Goal: Obtain resource: Download file/media

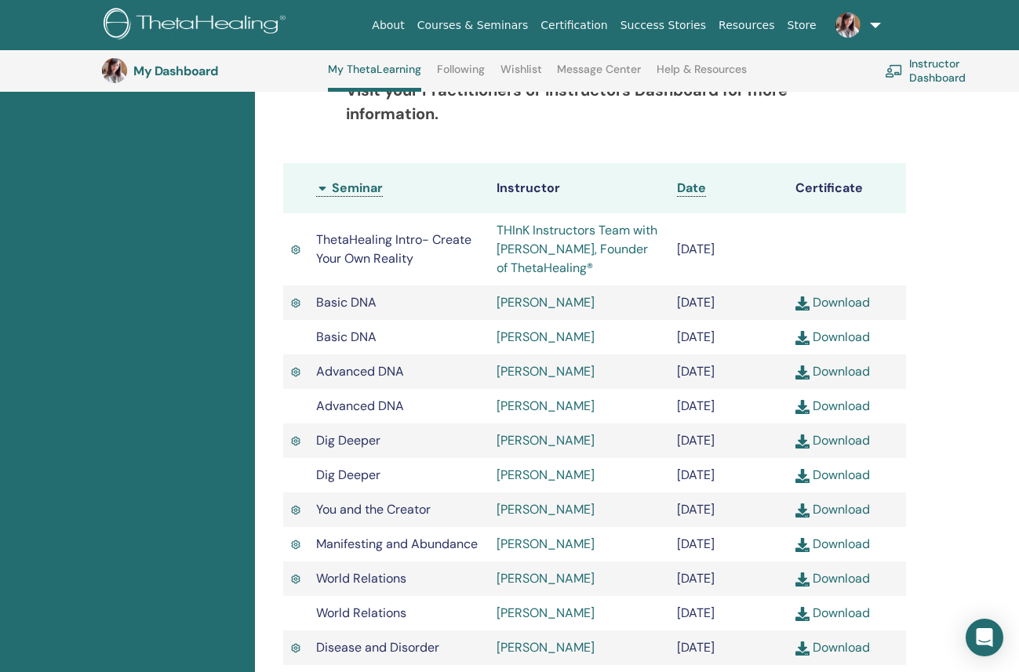
scroll to position [416, 0]
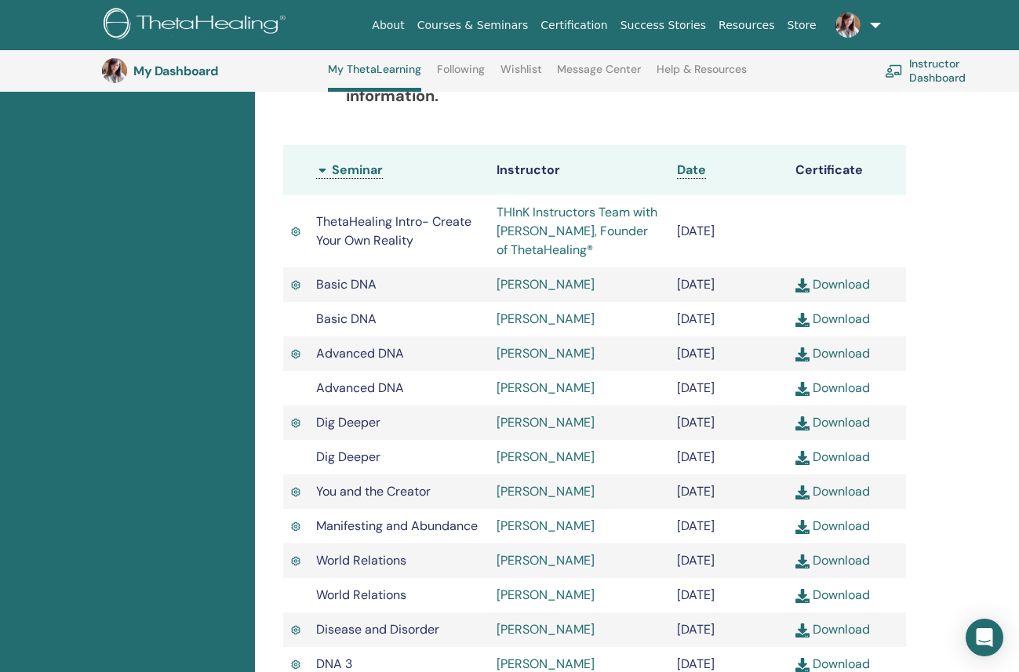
click at [852, 396] on link "Download" at bounding box center [833, 388] width 75 height 16
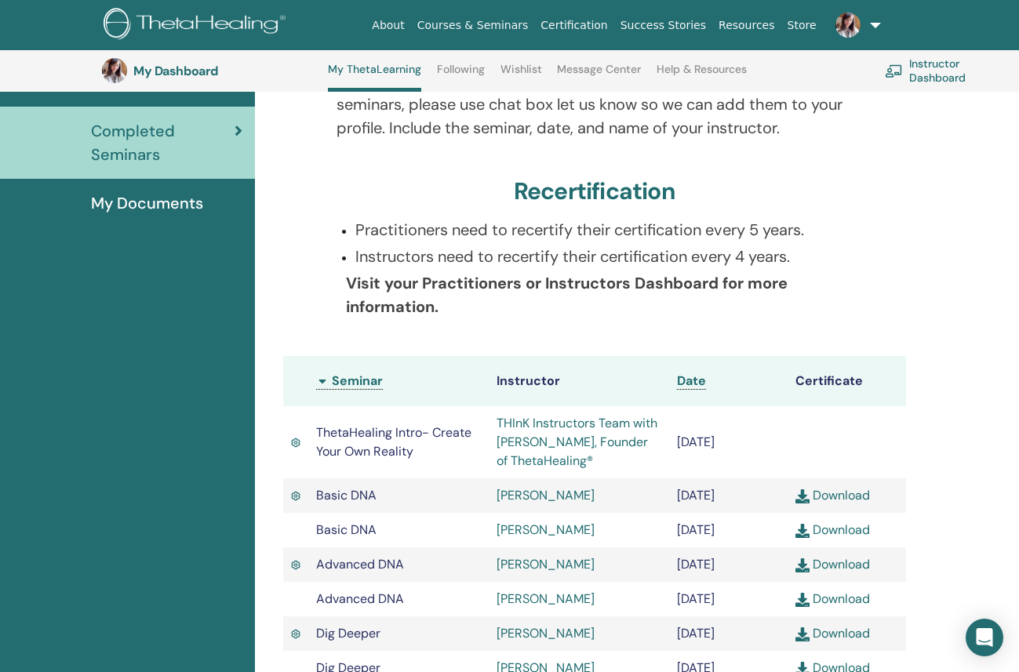
scroll to position [0, 0]
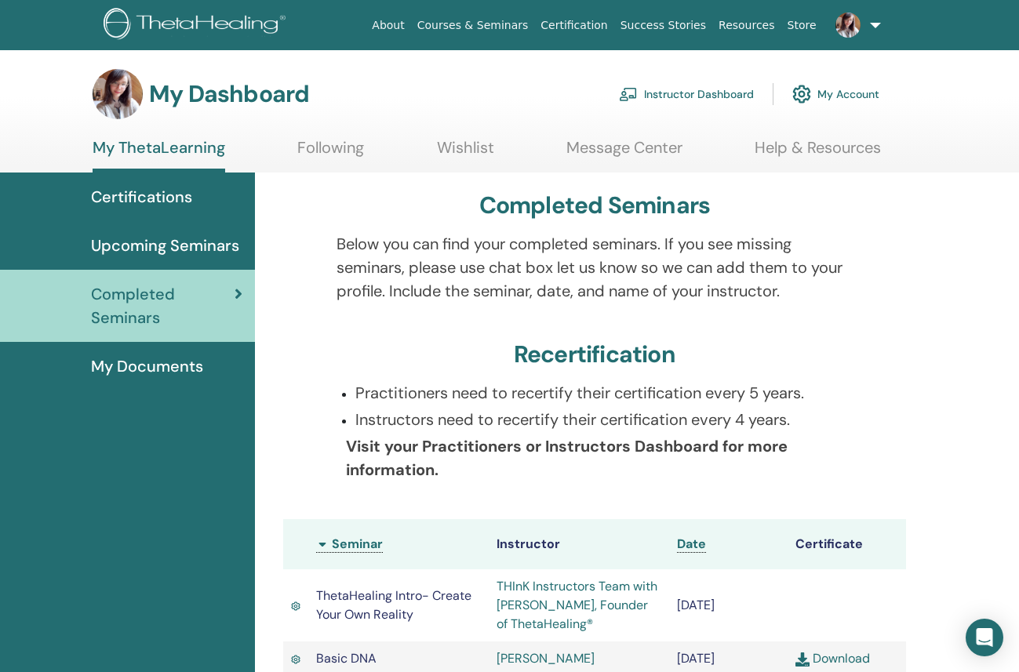
click at [157, 368] on span "My Documents" at bounding box center [147, 367] width 112 height 24
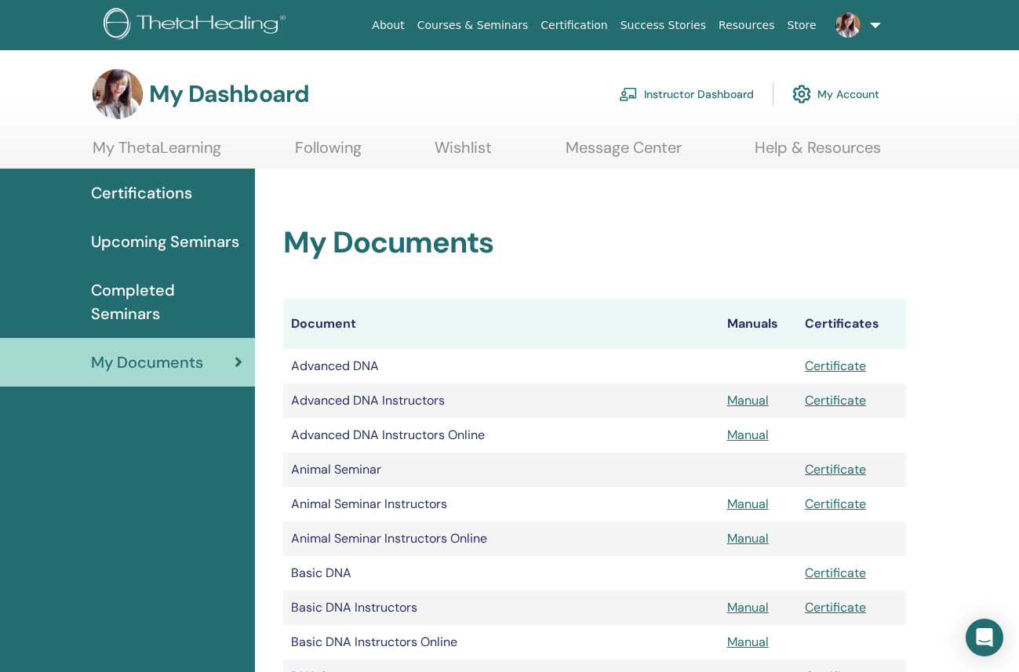
click at [155, 191] on span "Certifications" at bounding box center [141, 193] width 101 height 24
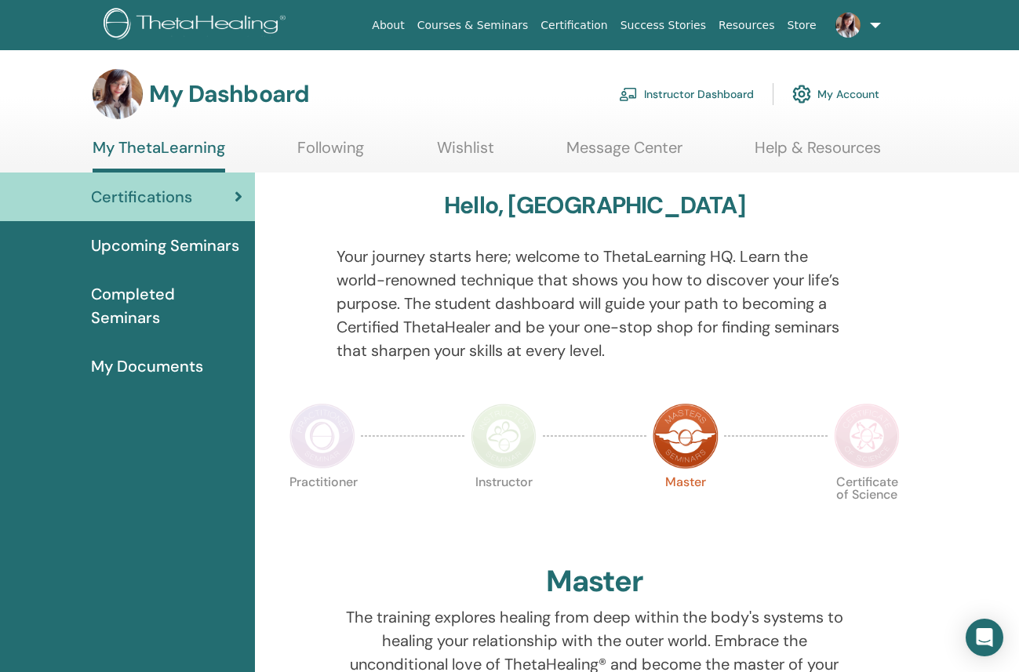
click at [822, 142] on link "Help & Resources" at bounding box center [818, 153] width 126 height 31
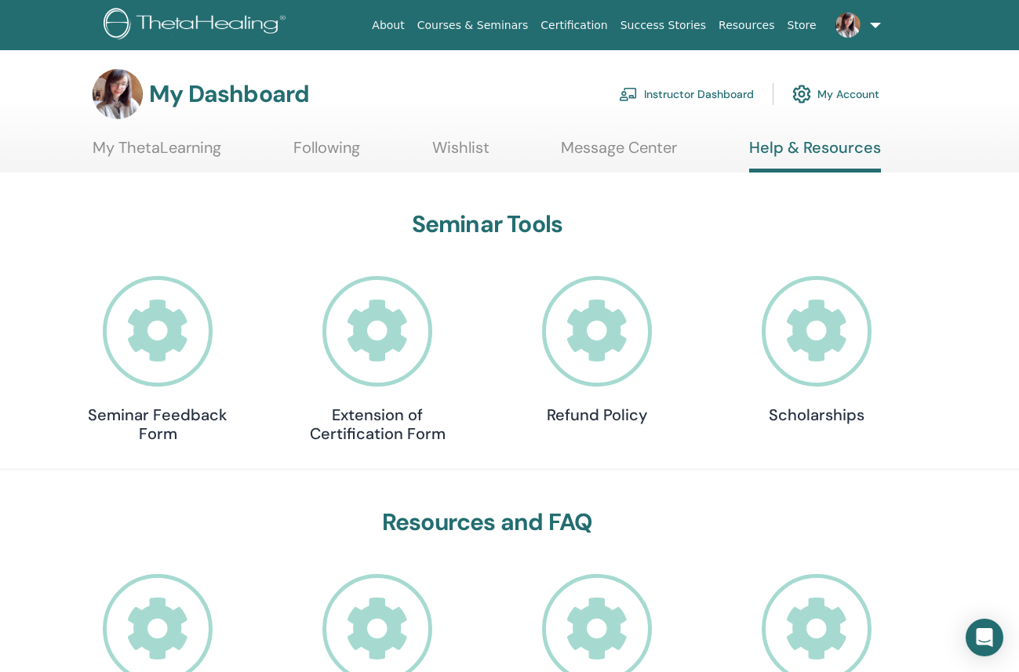
click at [741, 24] on link "Resources" at bounding box center [746, 25] width 69 height 29
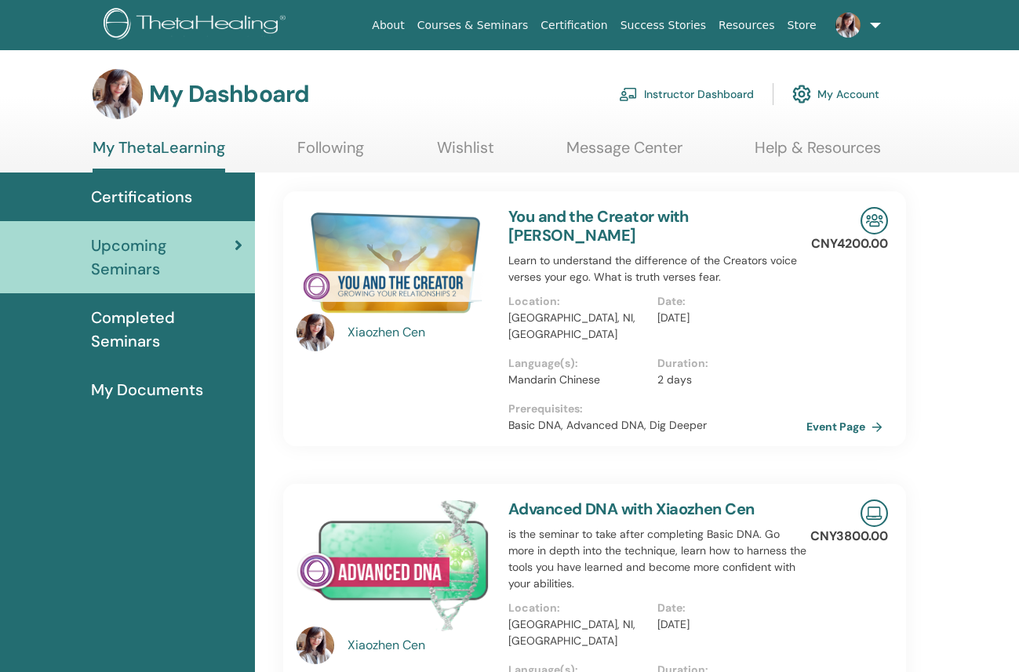
click at [155, 395] on span "My Documents" at bounding box center [147, 390] width 112 height 24
